Goal: Check status

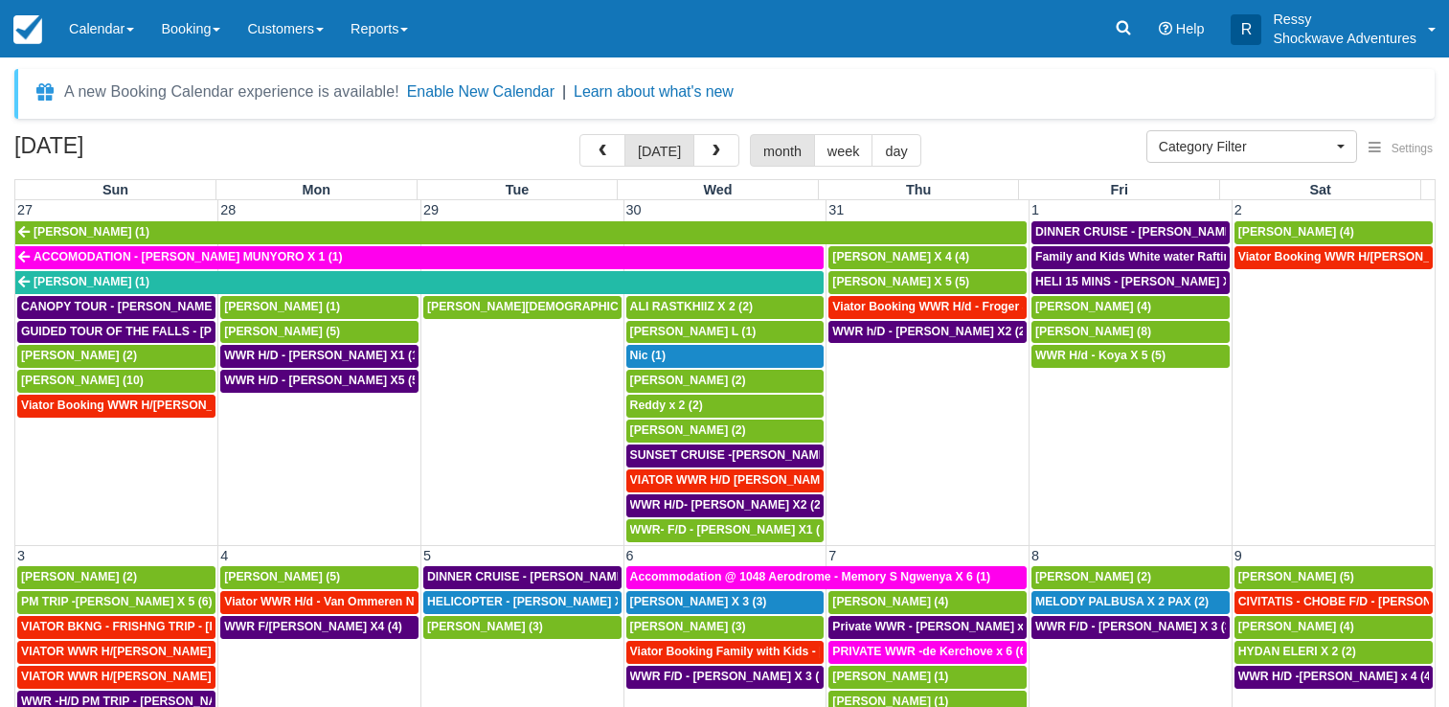
select select
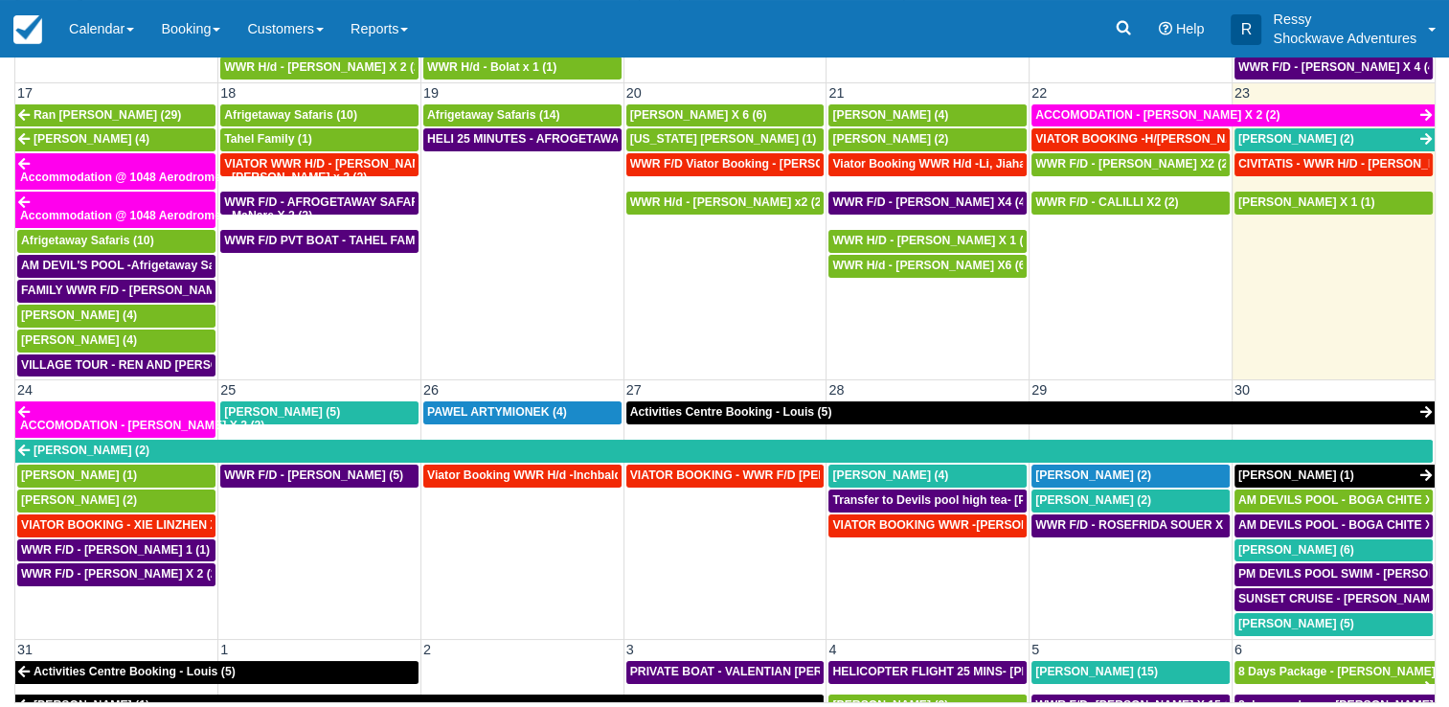
scroll to position [1067, 0]
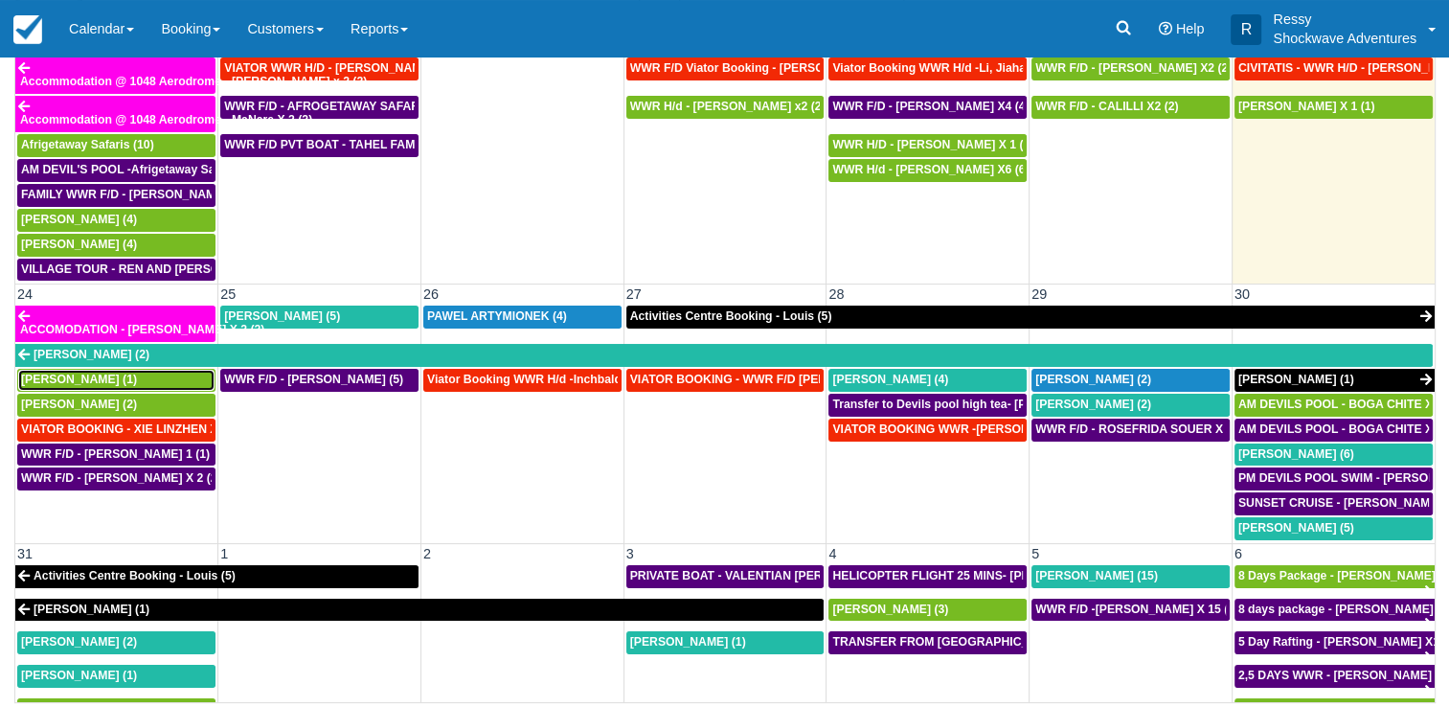
click at [88, 372] on span "[PERSON_NAME] (1)" at bounding box center [79, 378] width 116 height 13
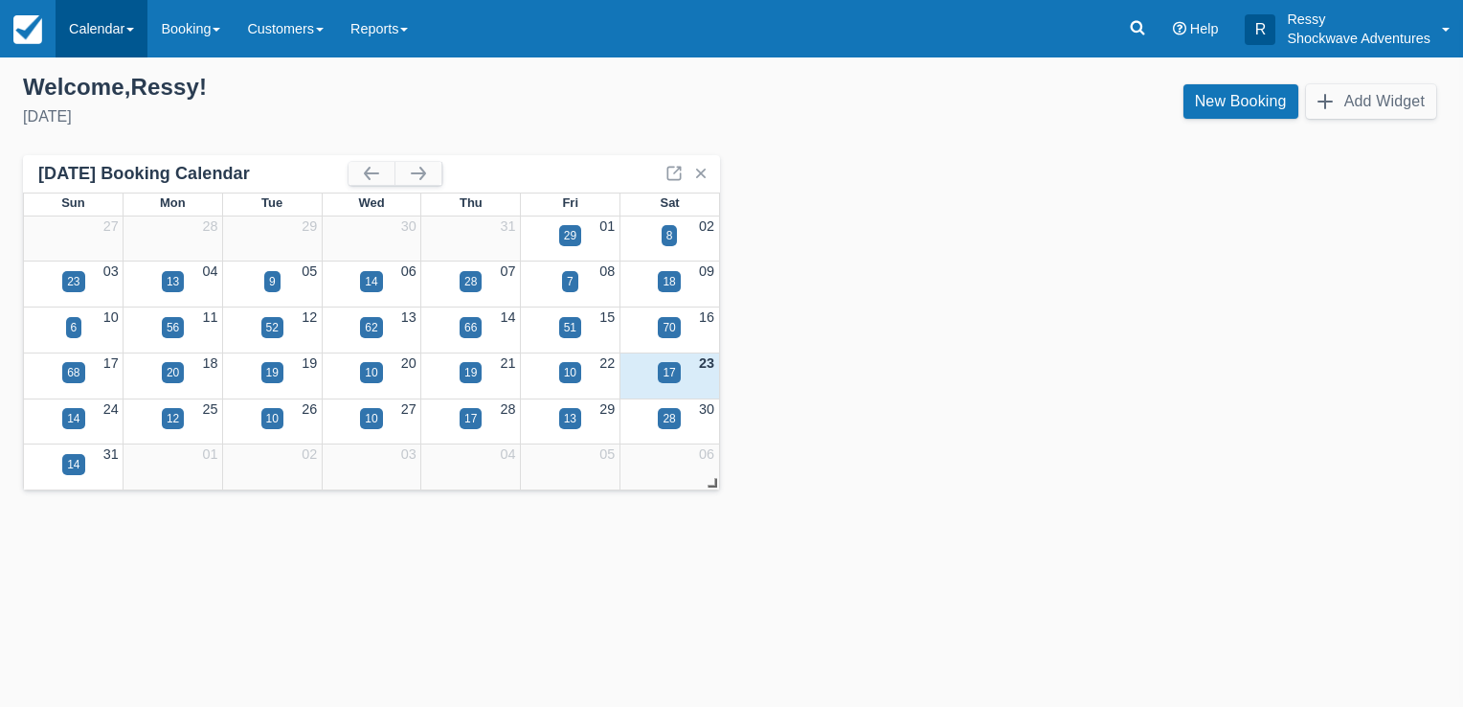
click at [119, 16] on link "Calendar" at bounding box center [102, 28] width 92 height 57
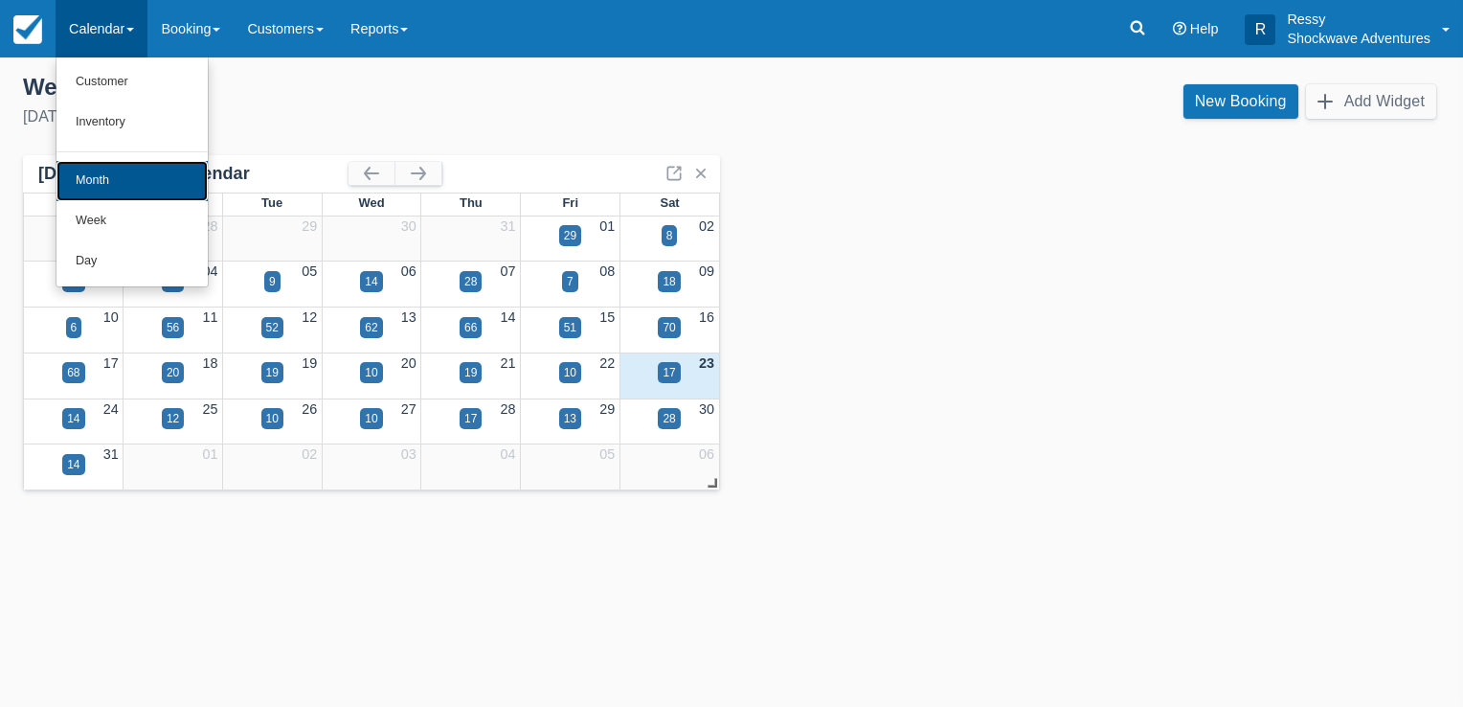
click at [111, 177] on link "Month" at bounding box center [131, 181] width 151 height 40
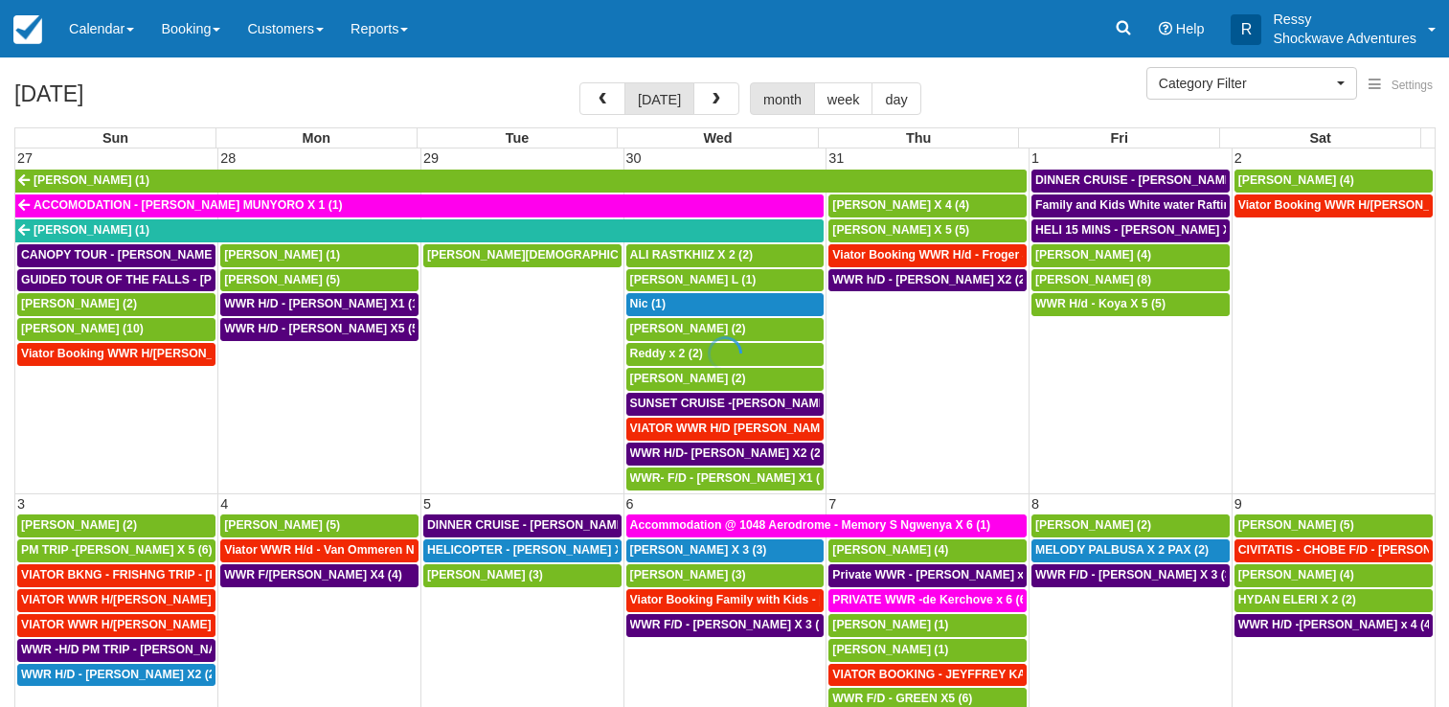
select select
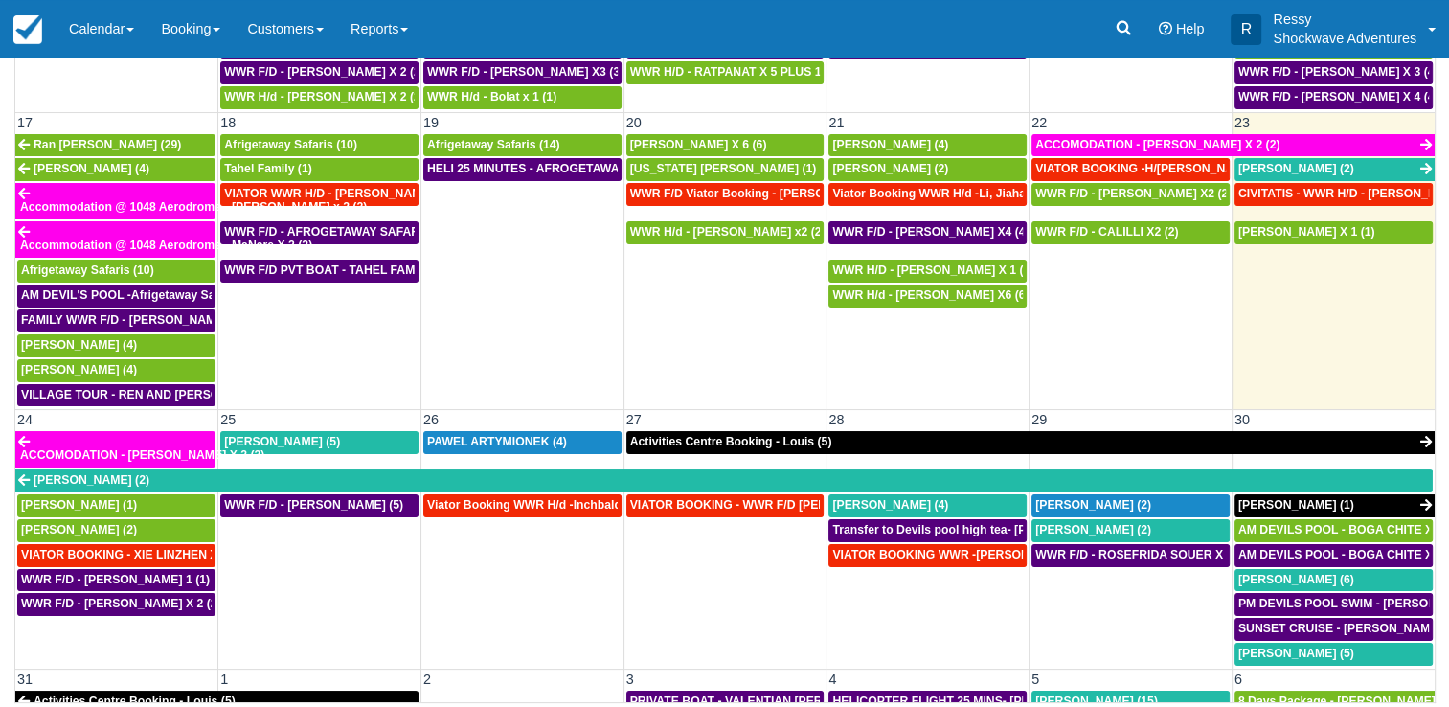
scroll to position [1053, 0]
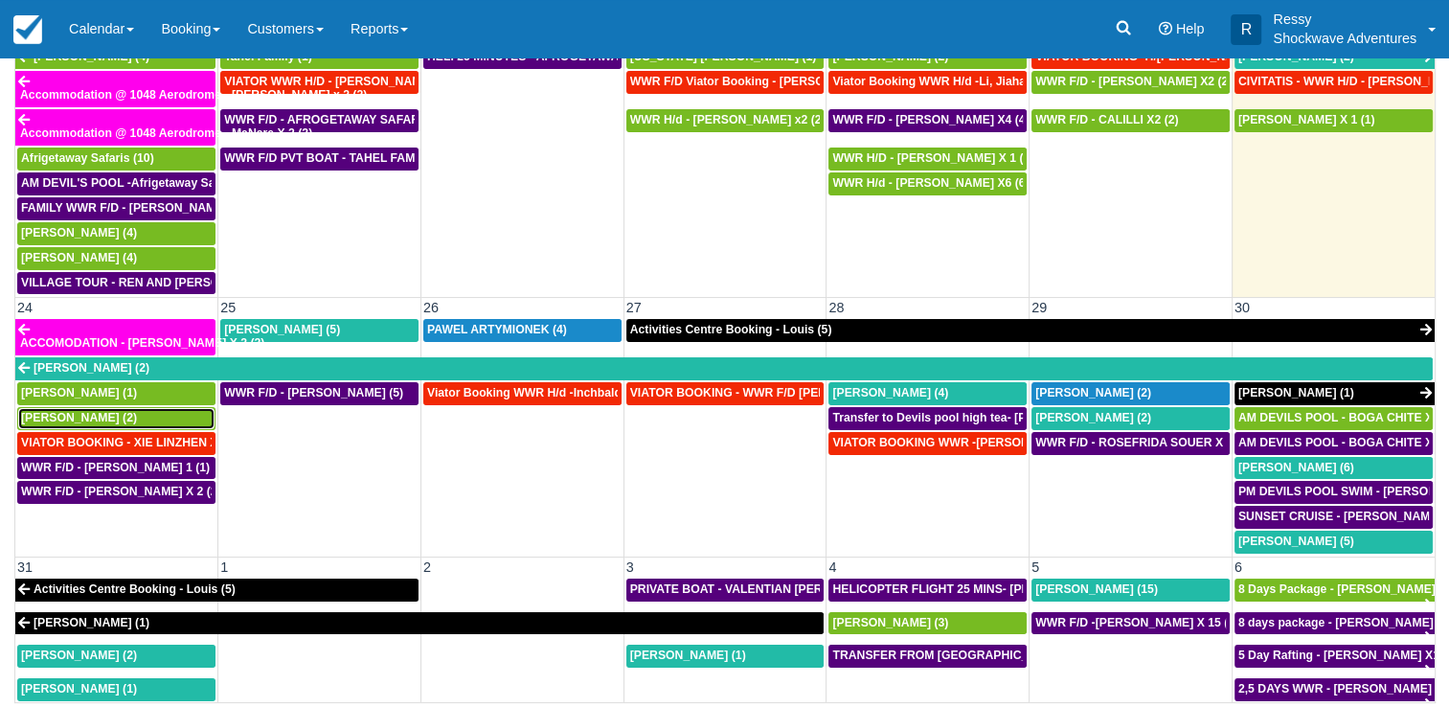
click at [134, 411] on span "Sharan Vasanadu (2)" at bounding box center [79, 417] width 116 height 13
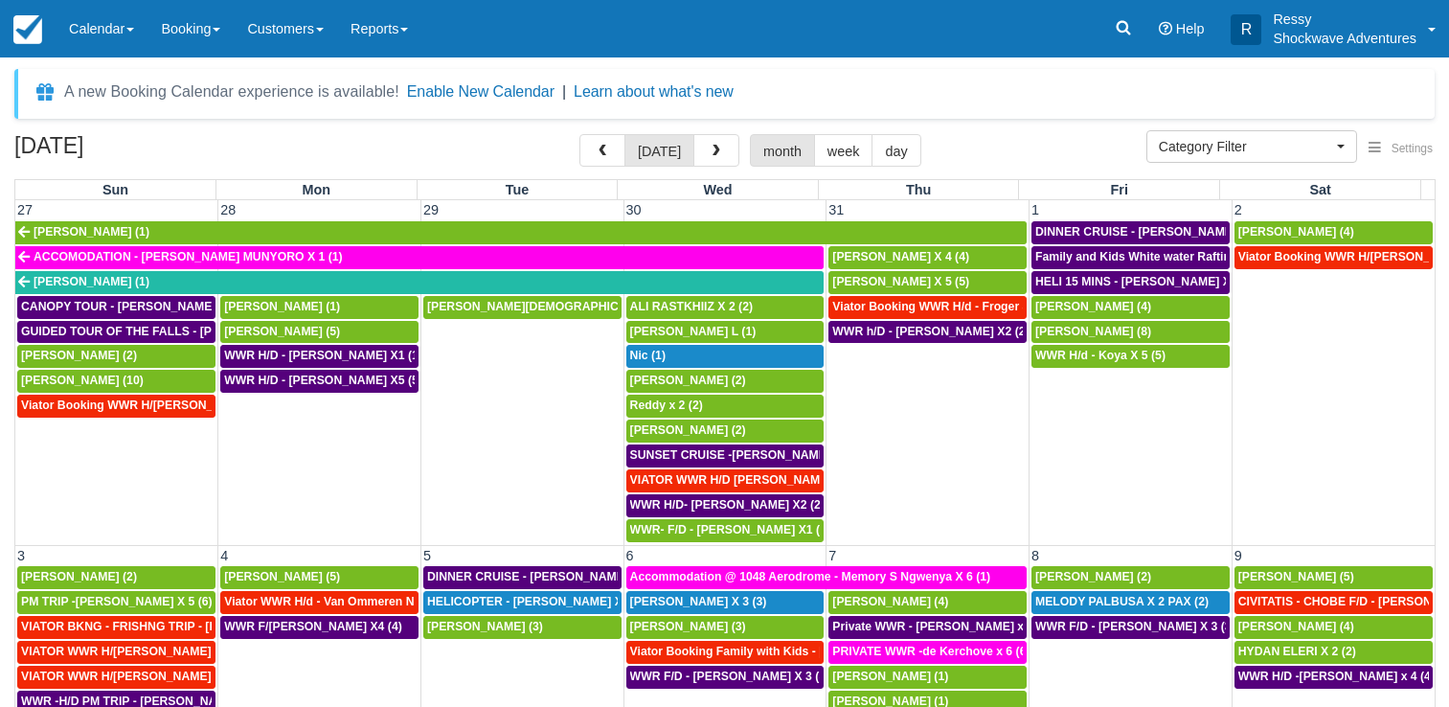
select select
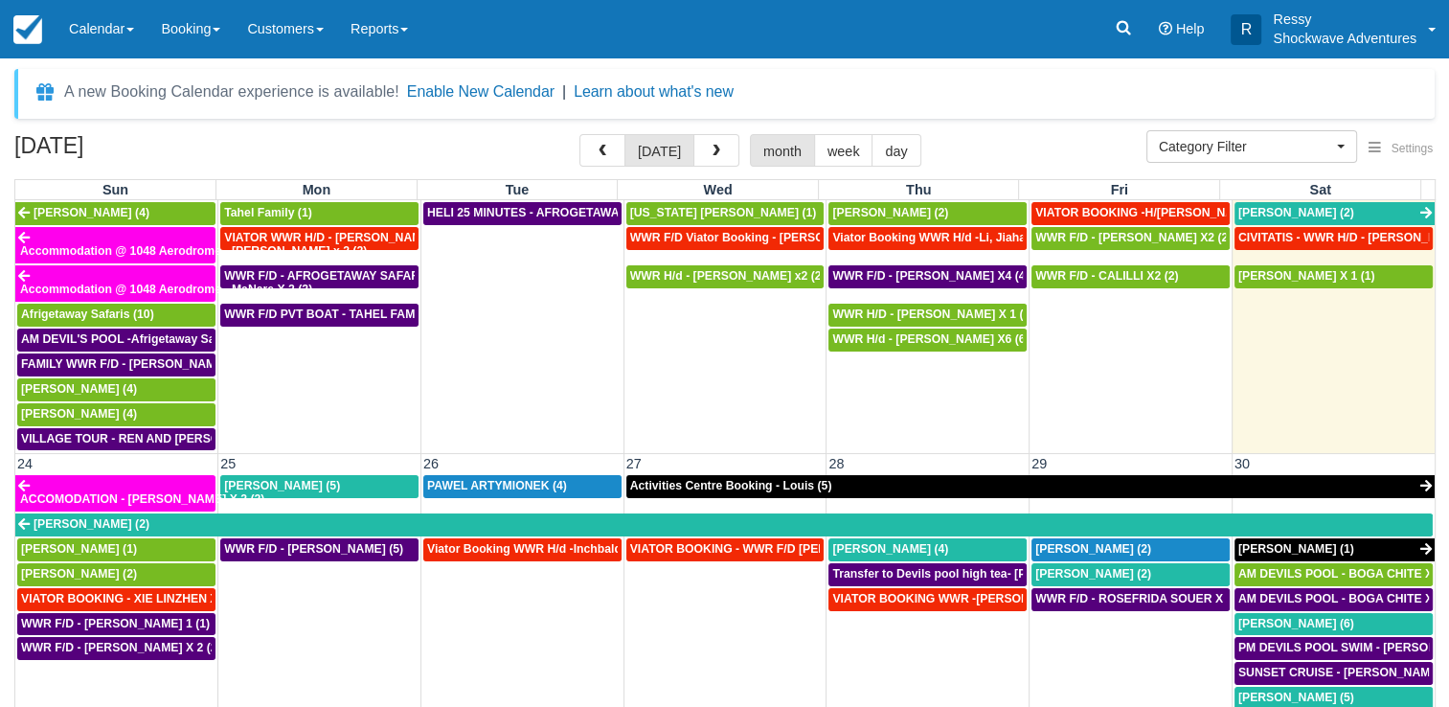
scroll to position [1149, 0]
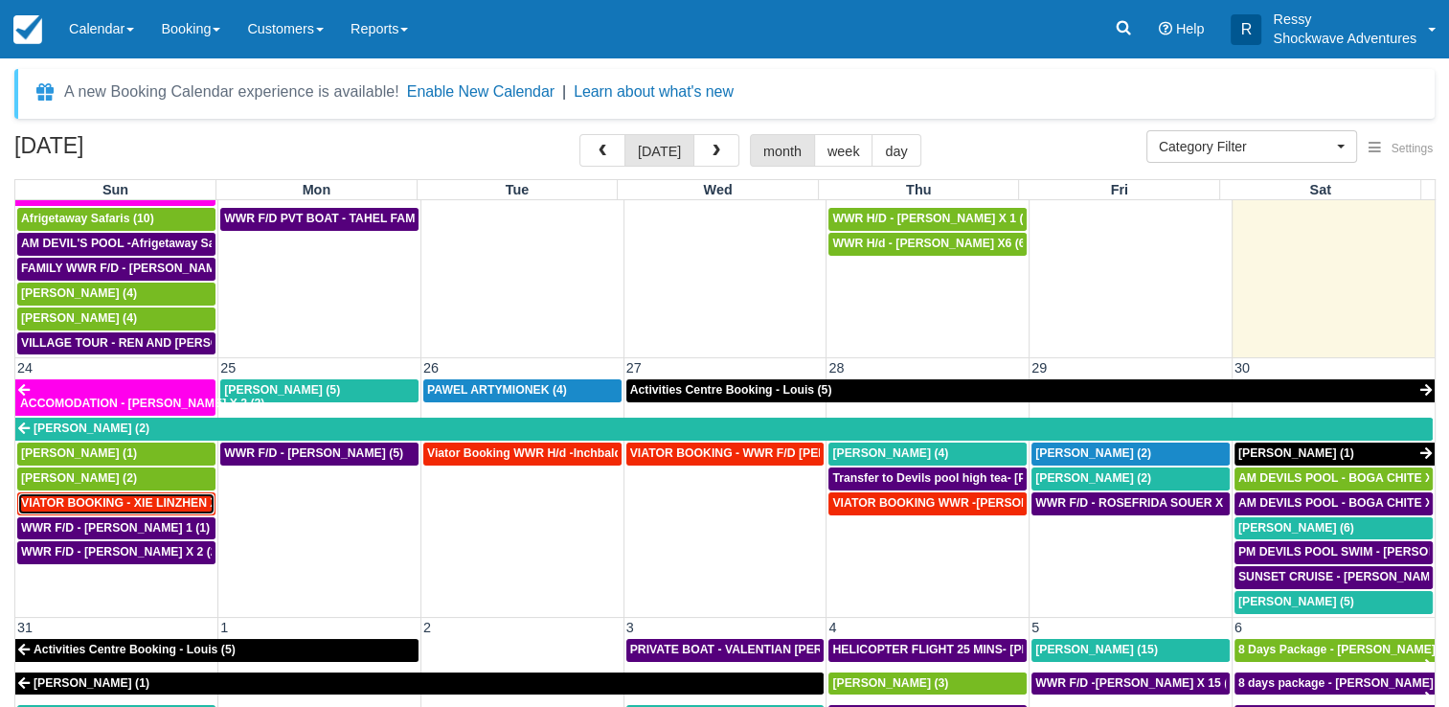
click at [120, 496] on span "VIATOR BOOKING - XIE LINZHEN X4 (4)" at bounding box center [131, 502] width 221 height 13
